Goal: Information Seeking & Learning: Find specific fact

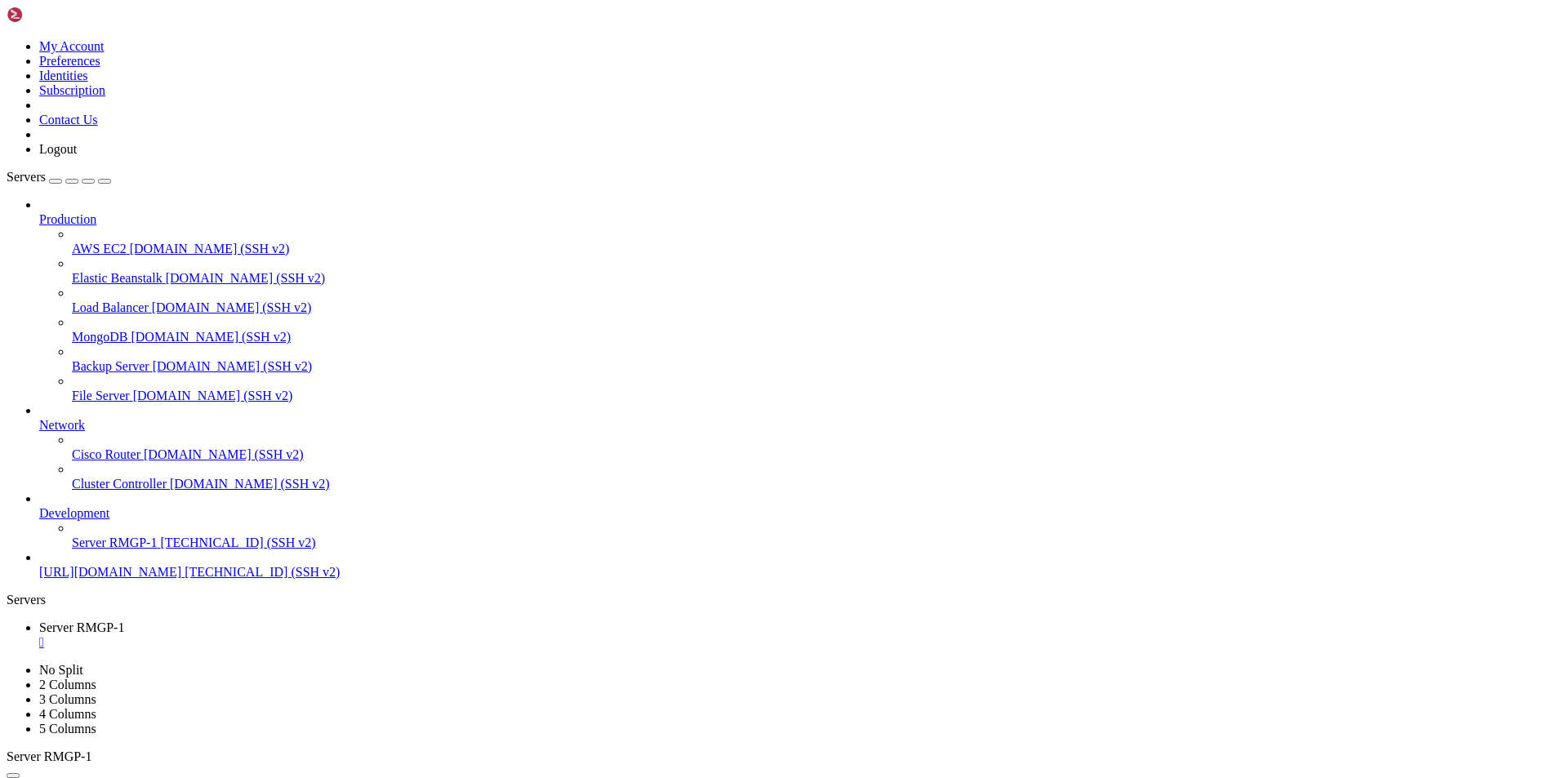
scroll to position [2804, 0]
